Goal: Answer question/provide support: Share knowledge or assist other users

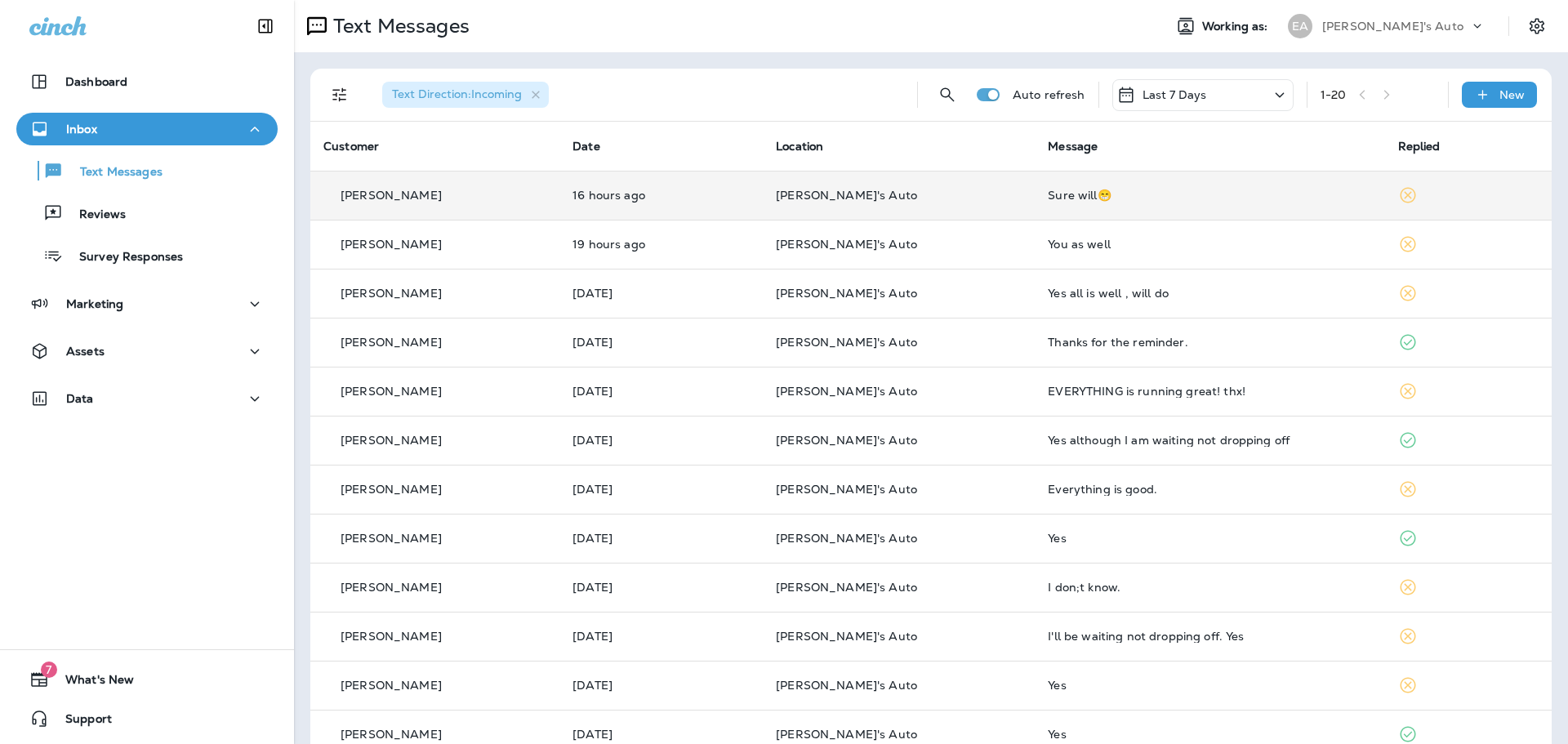
click at [698, 203] on td "16 hours ago" at bounding box center [661, 195] width 204 height 49
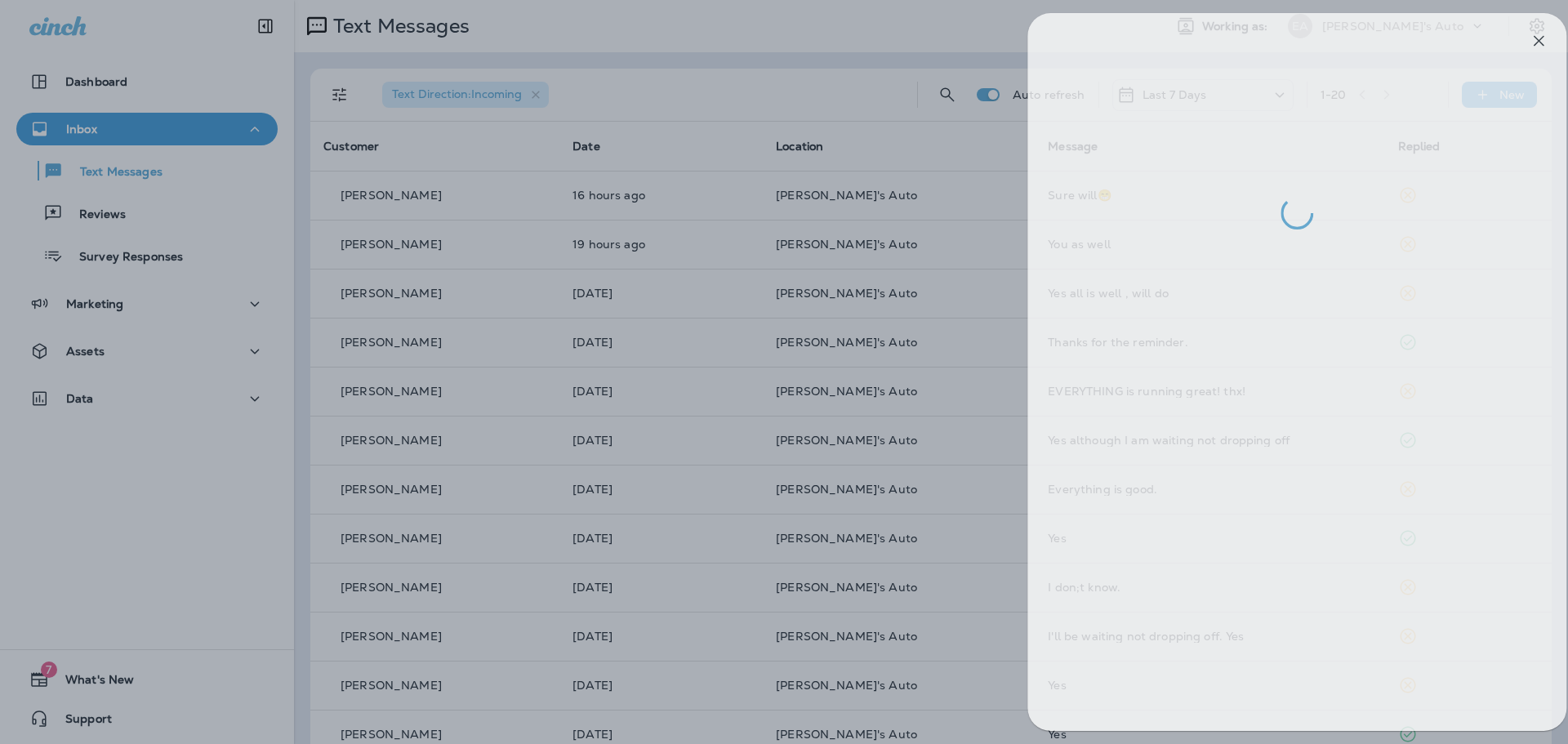
click at [804, 255] on div at bounding box center [804, 372] width 1568 height 744
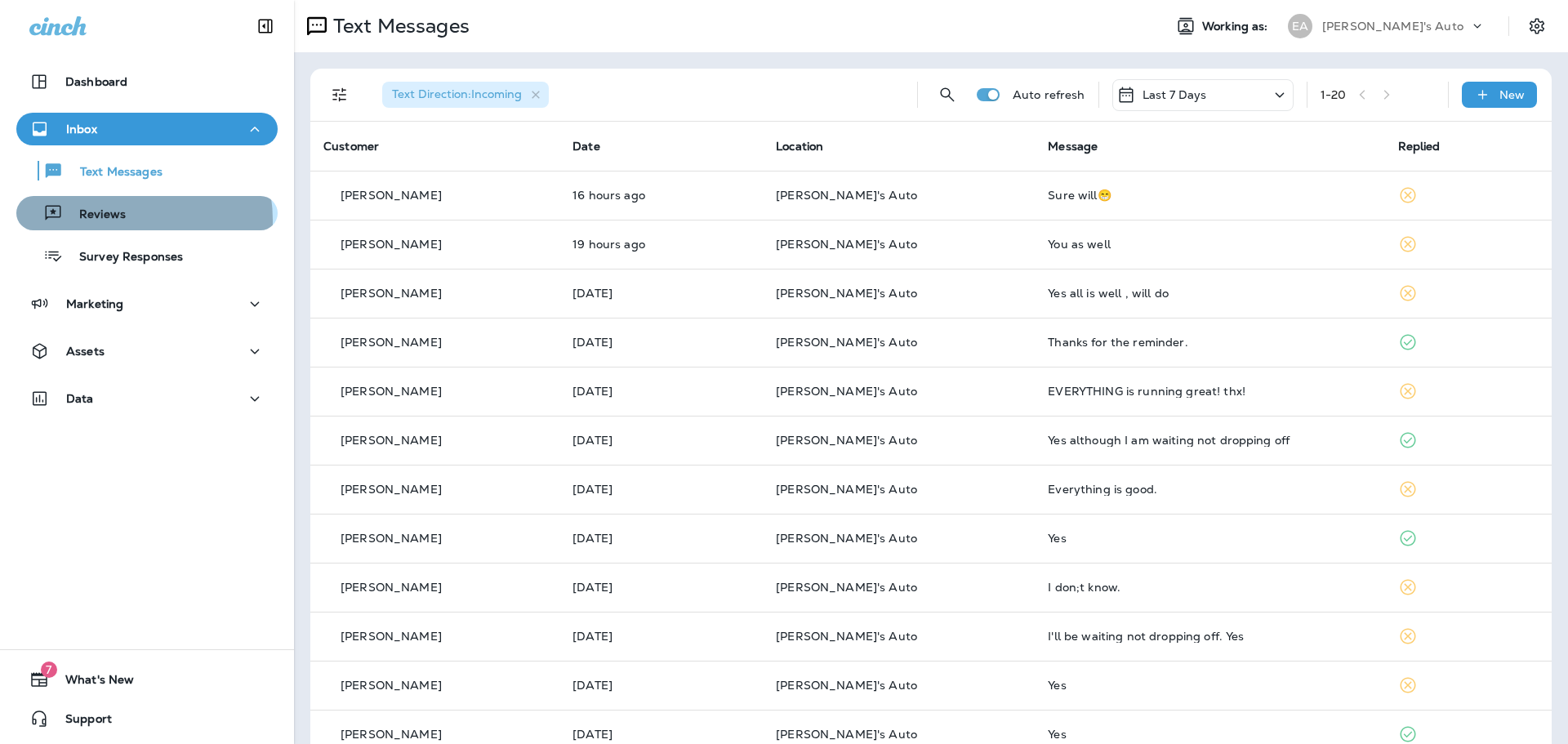
click at [117, 220] on p "Reviews" at bounding box center [94, 215] width 63 height 16
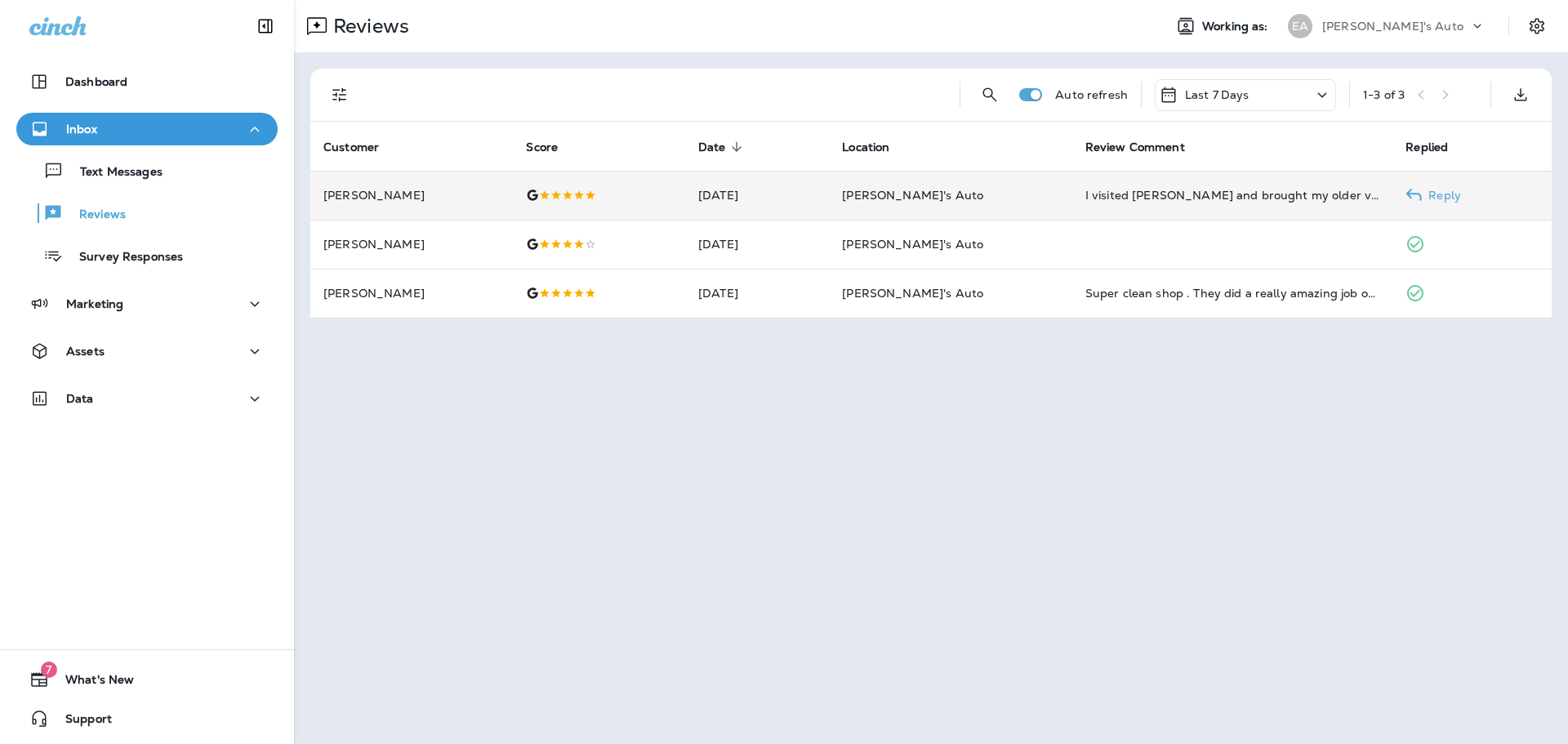
click at [1015, 211] on td "[PERSON_NAME]'s Auto" at bounding box center [950, 195] width 243 height 49
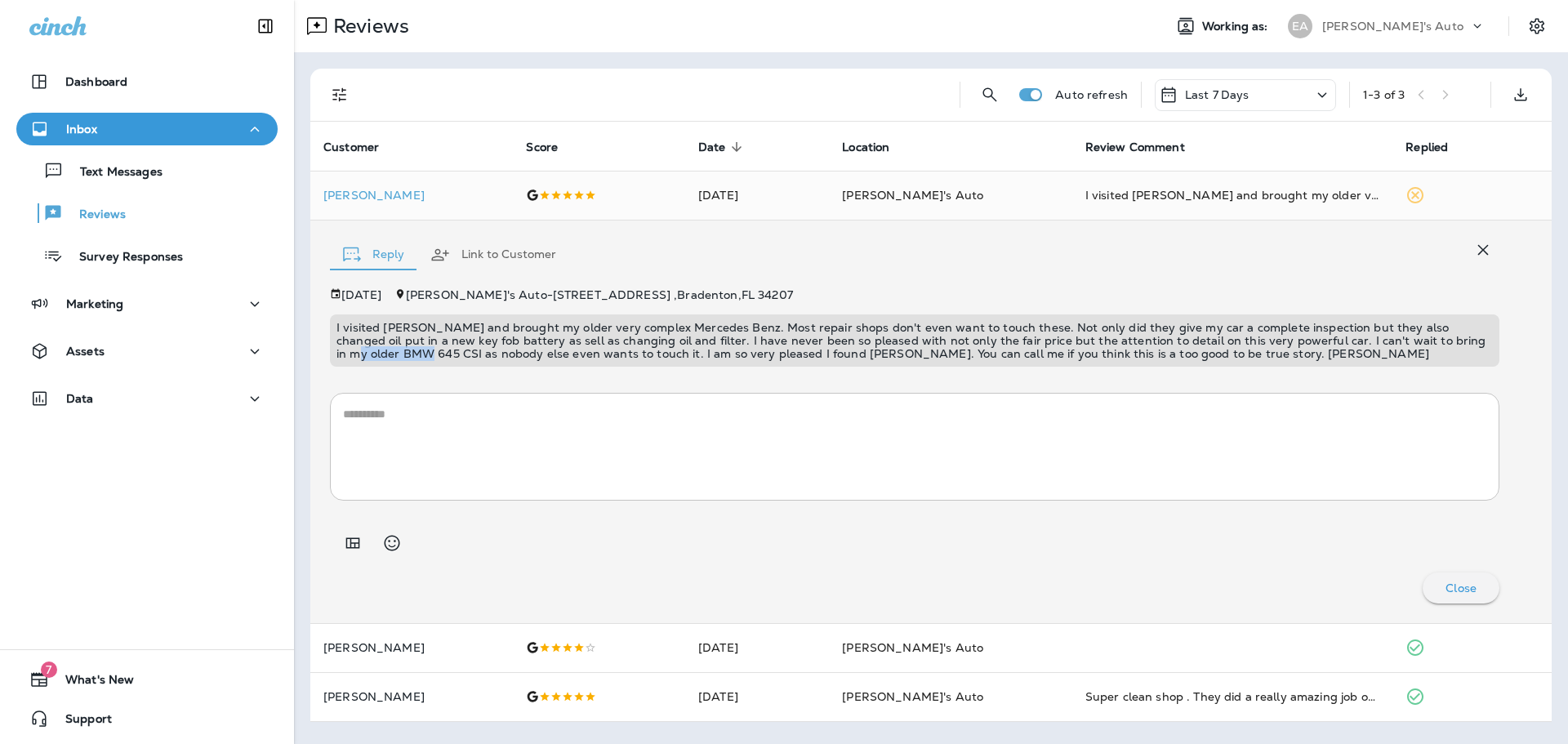
drag, startPoint x: 1381, startPoint y: 340, endPoint x: 1459, endPoint y: 343, distance: 78.1
click at [1459, 343] on p "I visited [PERSON_NAME] and brought my older very complex Mercedes Benz. Most r…" at bounding box center [915, 340] width 1156 height 39
copy p "BMW 645 CSI"
click at [153, 166] on p "Text Messages" at bounding box center [113, 173] width 99 height 16
